Goal: Task Accomplishment & Management: Manage account settings

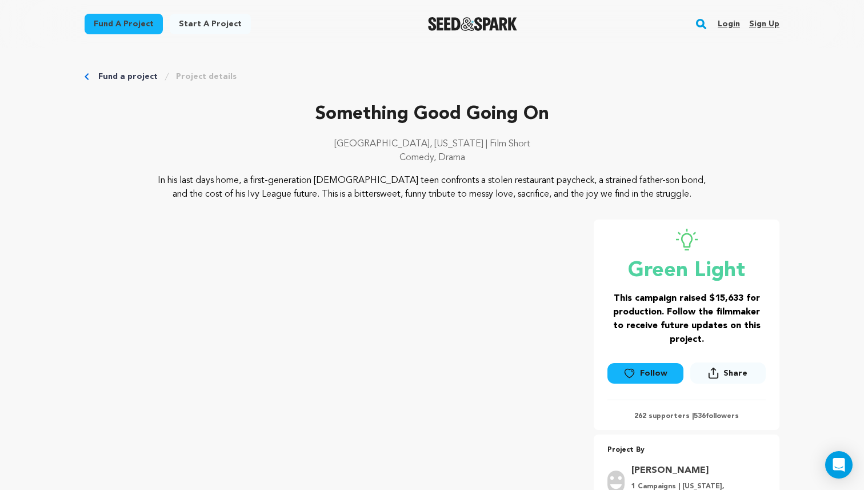
click at [733, 23] on link "Login" at bounding box center [729, 24] width 22 height 18
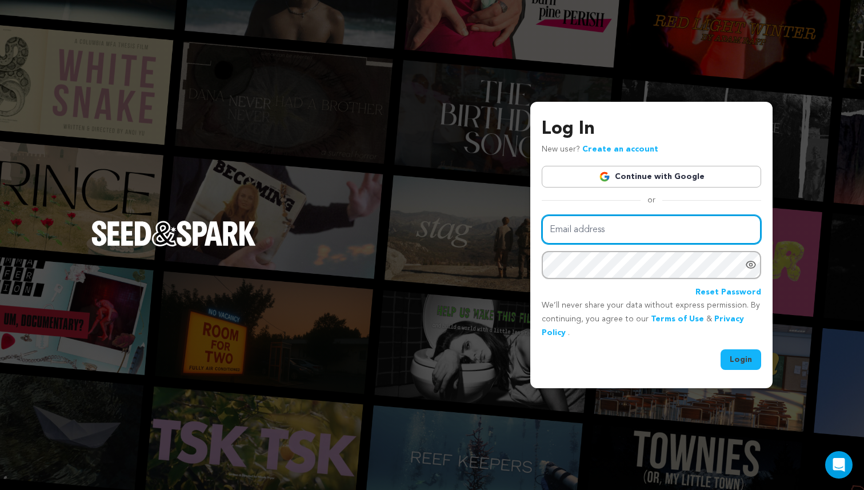
type input "[PERSON_NAME][EMAIL_ADDRESS][PERSON_NAME][DOMAIN_NAME]"
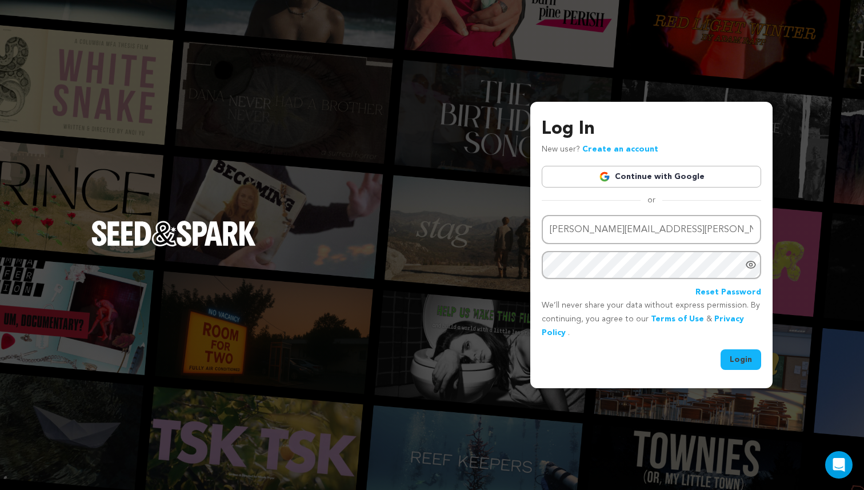
click at [747, 361] on button "Login" at bounding box center [741, 359] width 41 height 21
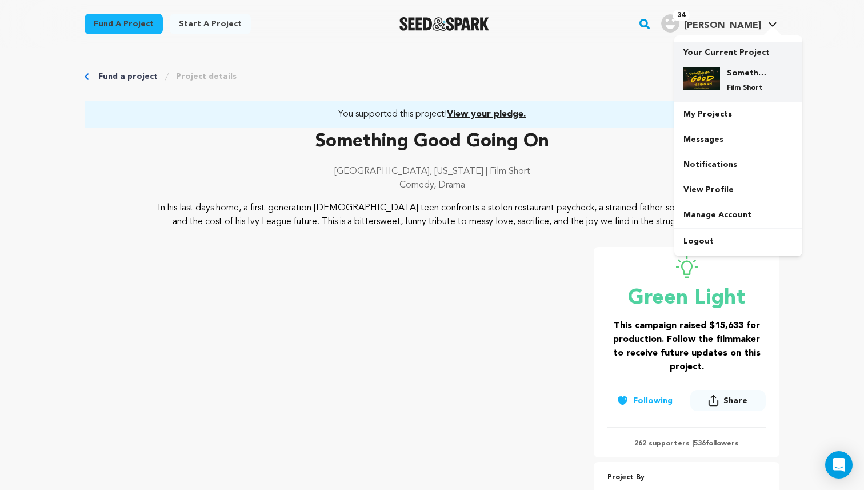
click at [727, 87] on p "Film Short" at bounding box center [747, 87] width 41 height 9
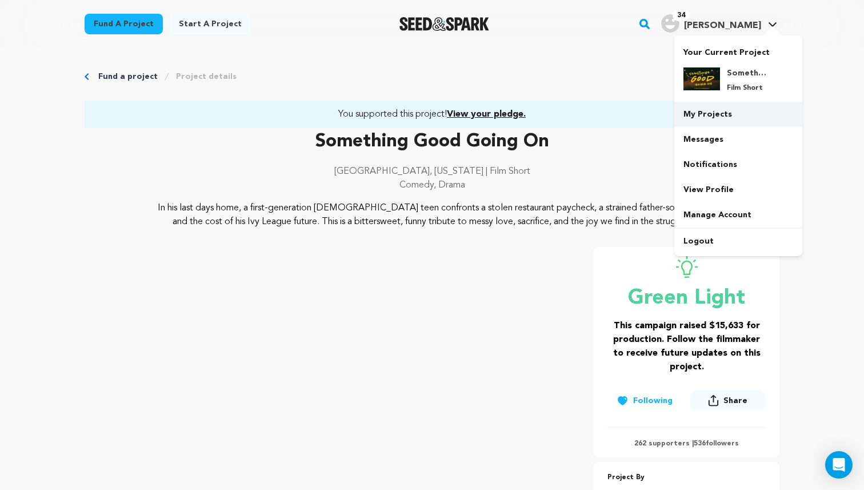
click at [732, 110] on link "My Projects" at bounding box center [738, 114] width 128 height 25
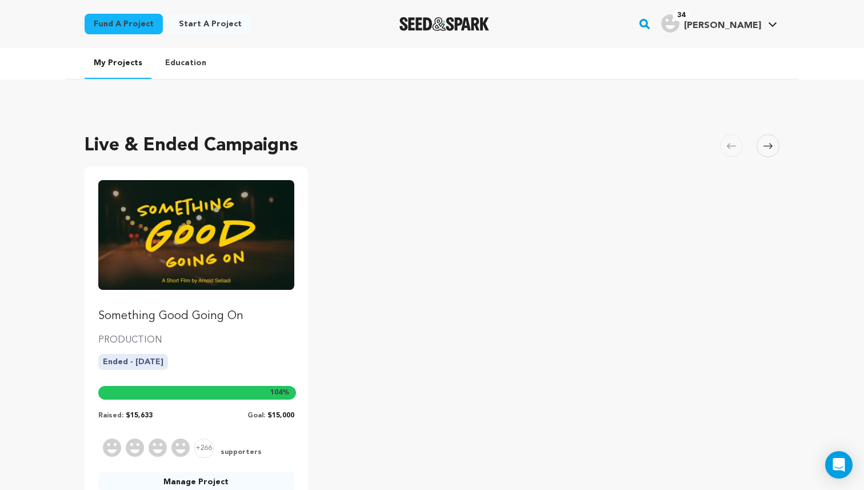
click at [166, 303] on link "Something Good Going On" at bounding box center [196, 252] width 196 height 144
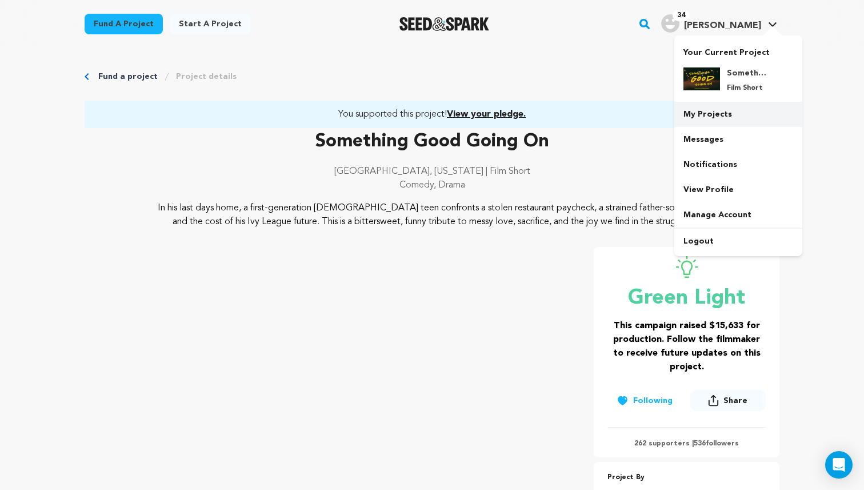
click at [723, 120] on link "My Projects" at bounding box center [738, 114] width 128 height 25
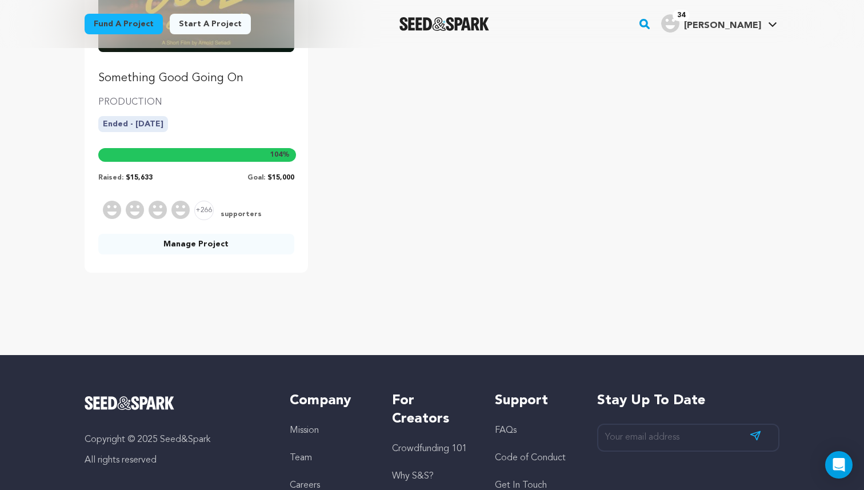
scroll to position [354, 0]
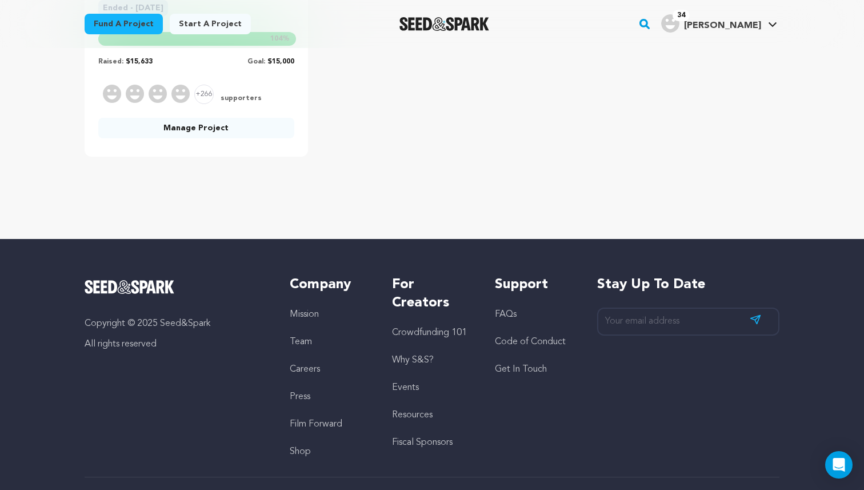
click at [213, 124] on link "Manage Project" at bounding box center [196, 128] width 196 height 21
click at [234, 100] on span "supporters" at bounding box center [239, 99] width 43 height 10
click at [190, 98] on div "+266 supporters" at bounding box center [196, 94] width 196 height 19
click at [173, 131] on link "Manage Project" at bounding box center [196, 128] width 196 height 21
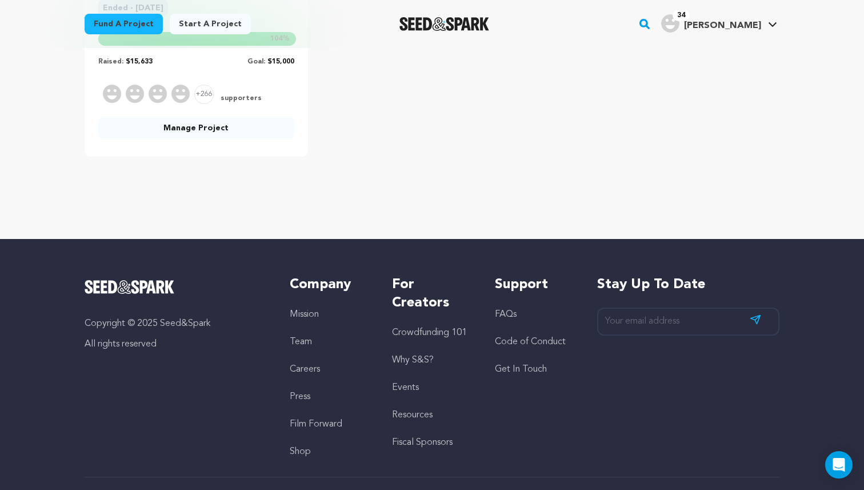
click at [191, 125] on link "Manage Project" at bounding box center [196, 128] width 196 height 21
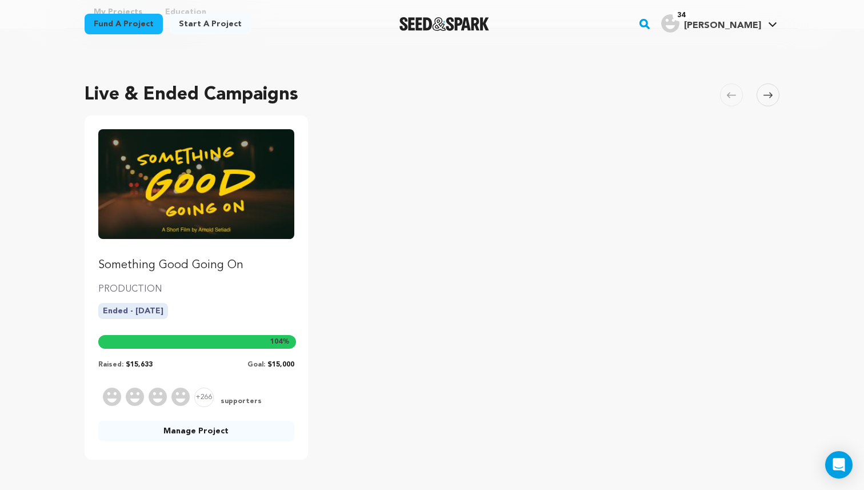
scroll to position [0, 0]
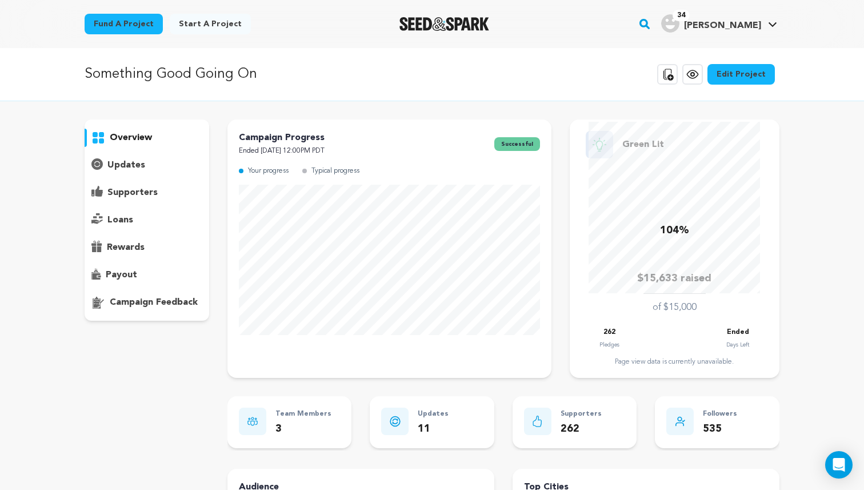
click at [157, 190] on div "supporters" at bounding box center [147, 192] width 125 height 18
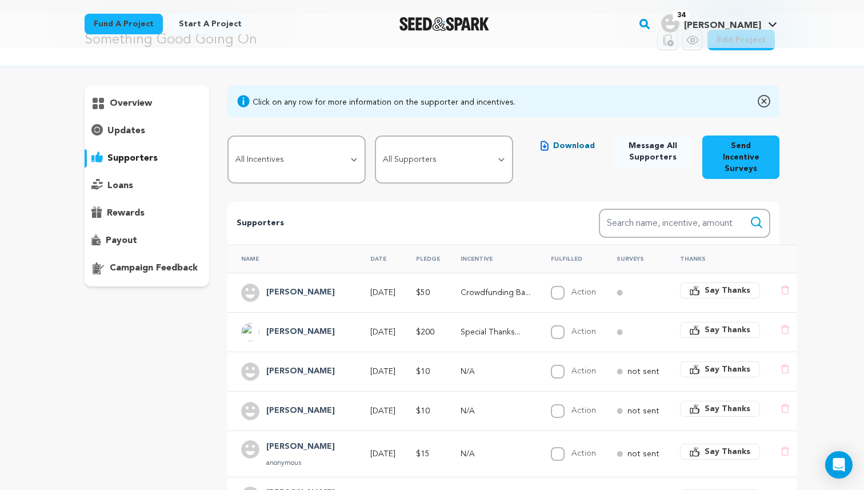
scroll to position [54, 0]
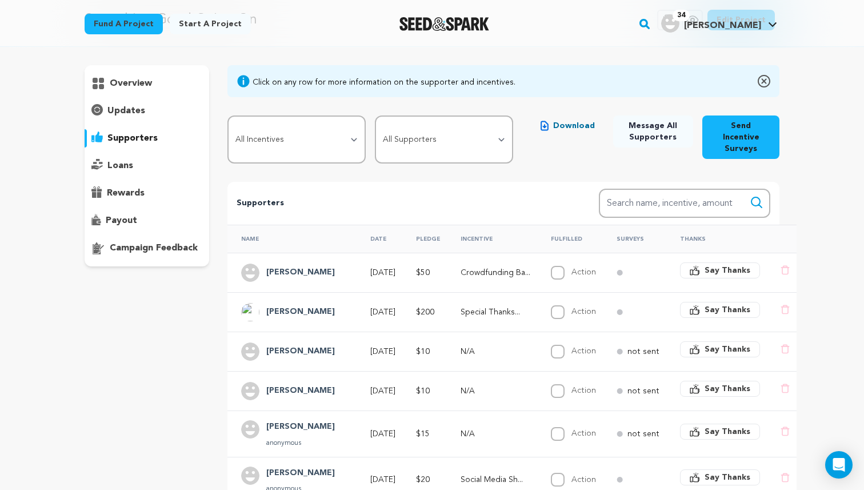
click at [441, 220] on div "Name Date Pledge Incentive Fulfilled Surveys Thanks Nathan P Jul 2, 2025 $50" at bounding box center [512, 441] width 606 height 443
click at [439, 138] on select "All Supporters Survey not sent Survey incomplete Survey complete Incentive not …" at bounding box center [444, 139] width 138 height 48
click at [299, 135] on select "All Incentives Social Media Shout Out Custom Thank You Card + Digital Playlist …" at bounding box center [296, 139] width 138 height 48
click at [427, 137] on select "All Supporters Survey not sent Survey incomplete Survey complete Incentive not …" at bounding box center [444, 139] width 138 height 48
click at [278, 135] on select "All Incentives Social Media Shout Out Custom Thank You Card + Digital Playlist …" at bounding box center [296, 139] width 138 height 48
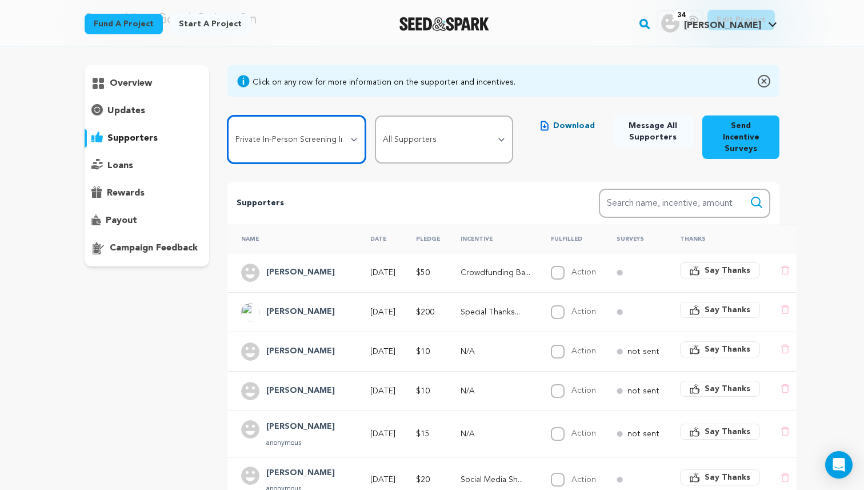
click at [227, 115] on select "All Incentives Social Media Shout Out Custom Thank You Card + Digital Playlist …" at bounding box center [296, 139] width 138 height 48
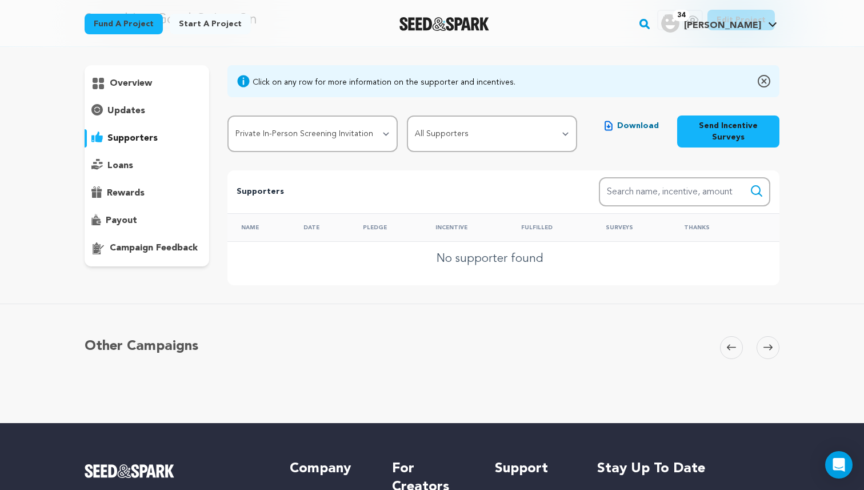
click at [350, 188] on p "Supporters" at bounding box center [400, 192] width 326 height 14
click at [353, 126] on select "All Incentives Social Media Shout Out Custom Thank You Card + Digital Playlist …" at bounding box center [312, 133] width 170 height 37
click at [227, 115] on select "All Incentives Social Media Shout Out Custom Thank You Card + Digital Playlist …" at bounding box center [312, 133] width 170 height 37
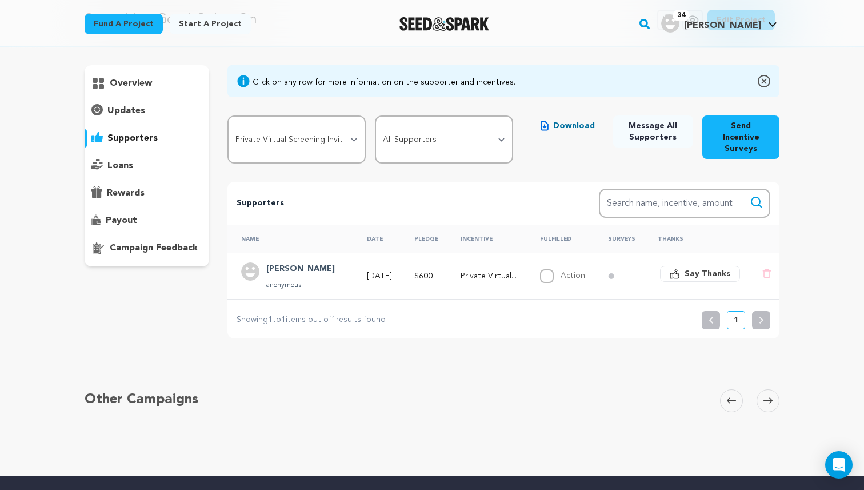
click at [447, 200] on div "Supporters Search Search name, incentive, amount" at bounding box center [503, 203] width 552 height 43
click at [312, 139] on select "All Incentives Social Media Shout Out Custom Thank You Card + Digital Playlist …" at bounding box center [296, 139] width 138 height 48
click at [227, 115] on select "All Incentives Social Media Shout Out Custom Thank You Card + Digital Playlist …" at bounding box center [296, 139] width 138 height 48
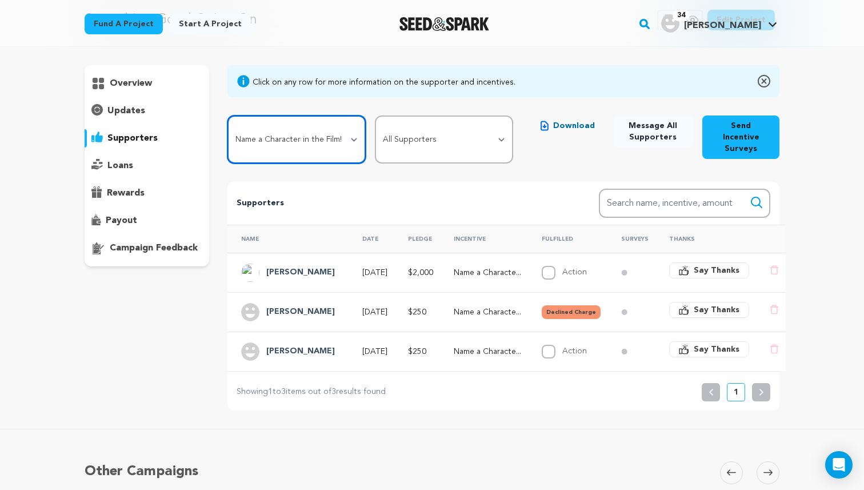
scroll to position [81, 0]
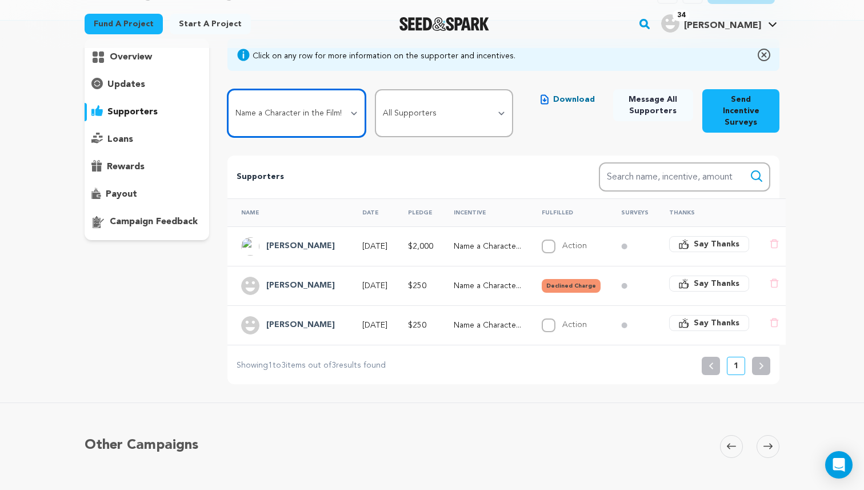
click at [333, 112] on select "All Incentives Social Media Shout Out Custom Thank You Card + Digital Playlist …" at bounding box center [296, 113] width 138 height 48
click at [344, 108] on select "All Incentives Social Media Shout Out Custom Thank You Card + Digital Playlist …" at bounding box center [296, 113] width 138 height 48
click at [227, 89] on select "All Incentives Social Media Shout Out Custom Thank You Card + Digital Playlist …" at bounding box center [296, 113] width 138 height 48
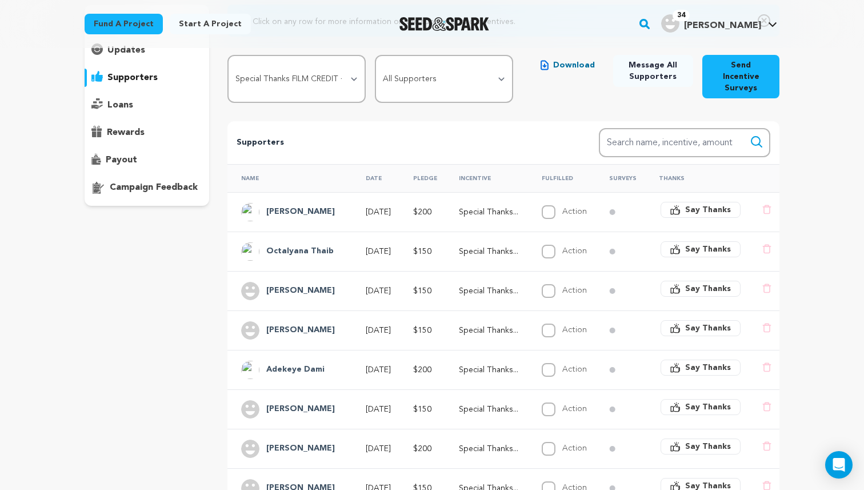
scroll to position [72, 0]
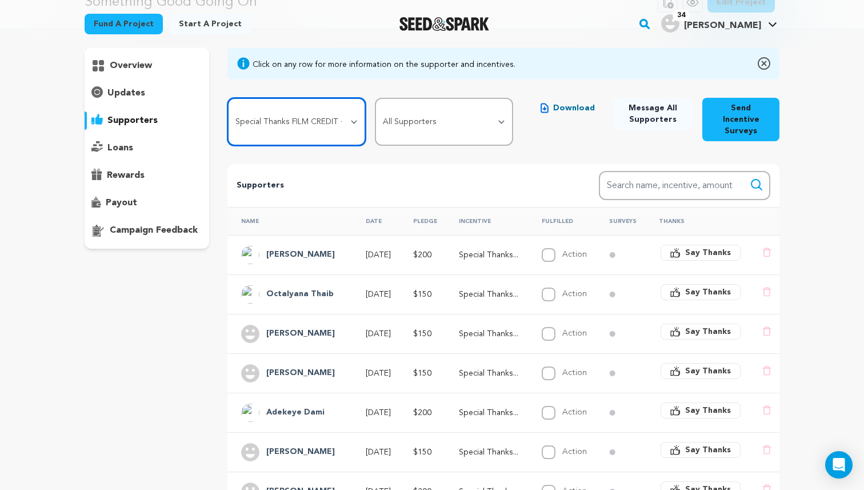
click at [330, 105] on select "All Incentives Social Media Shout Out Custom Thank You Card + Digital Playlist …" at bounding box center [296, 122] width 138 height 48
click at [227, 98] on select "All Incentives Social Media Shout Out Custom Thank You Card + Digital Playlist …" at bounding box center [296, 122] width 138 height 48
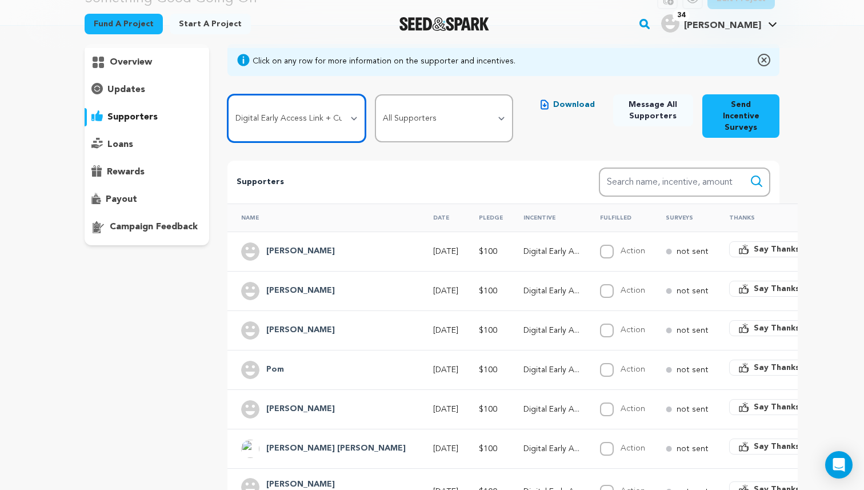
scroll to position [73, 0]
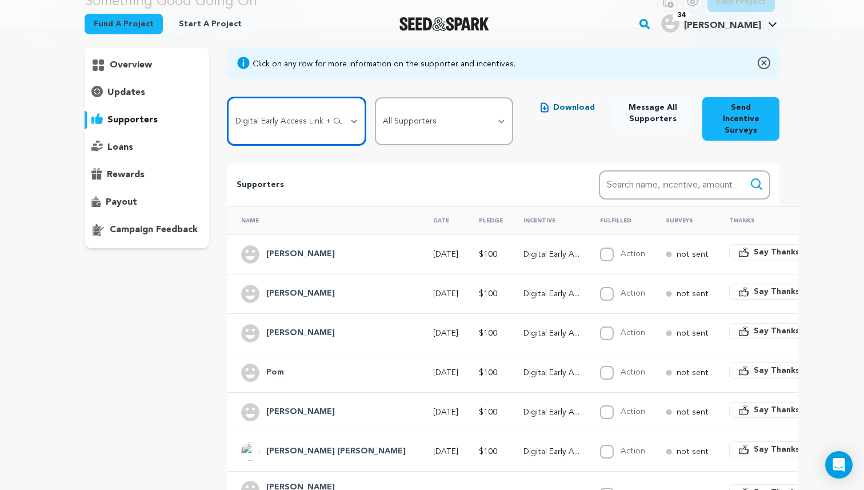
click at [297, 123] on select "All Incentives Social Media Shout Out Custom Thank You Card + Digital Playlist …" at bounding box center [296, 121] width 138 height 48
select select "111630"
click at [227, 97] on select "All Incentives Social Media Shout Out Custom Thank You Card + Digital Playlist …" at bounding box center [296, 121] width 138 height 48
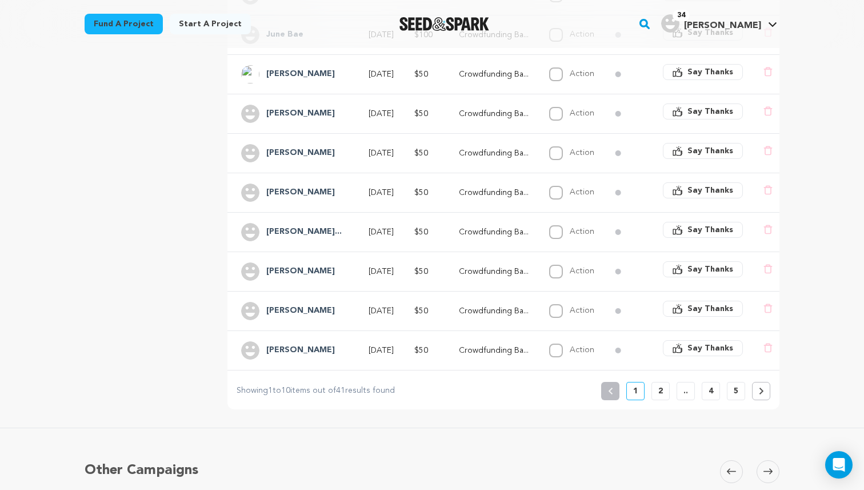
scroll to position [409, 0]
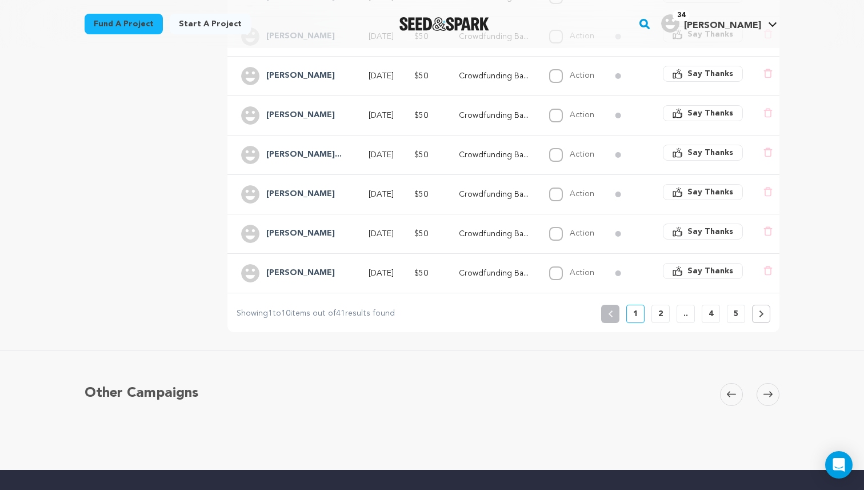
click at [729, 305] on button "5" at bounding box center [736, 314] width 18 height 18
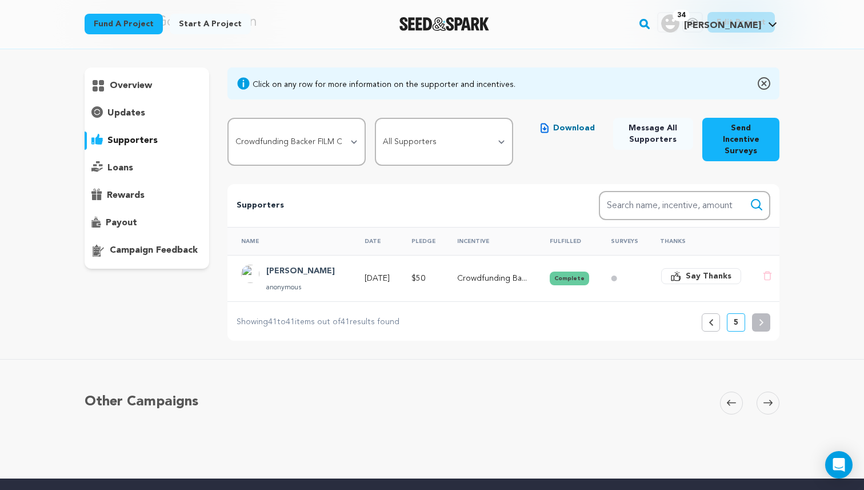
scroll to position [0, 0]
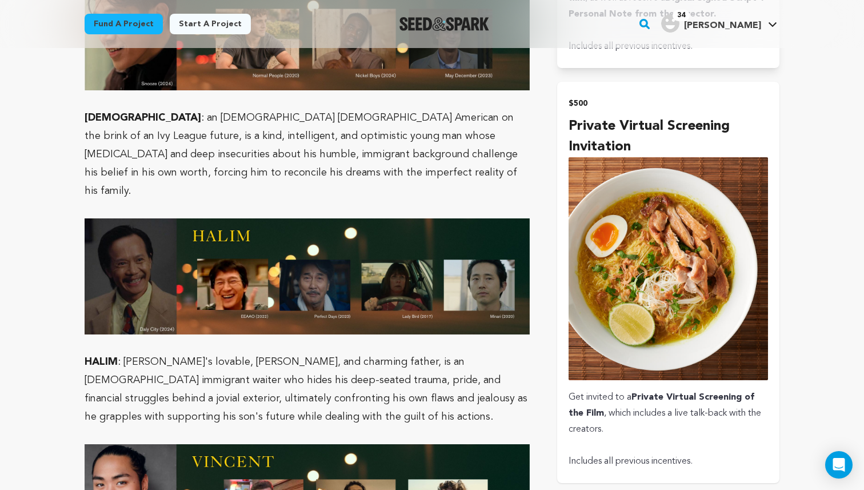
scroll to position [2806, 0]
